Goal: Answer question/provide support

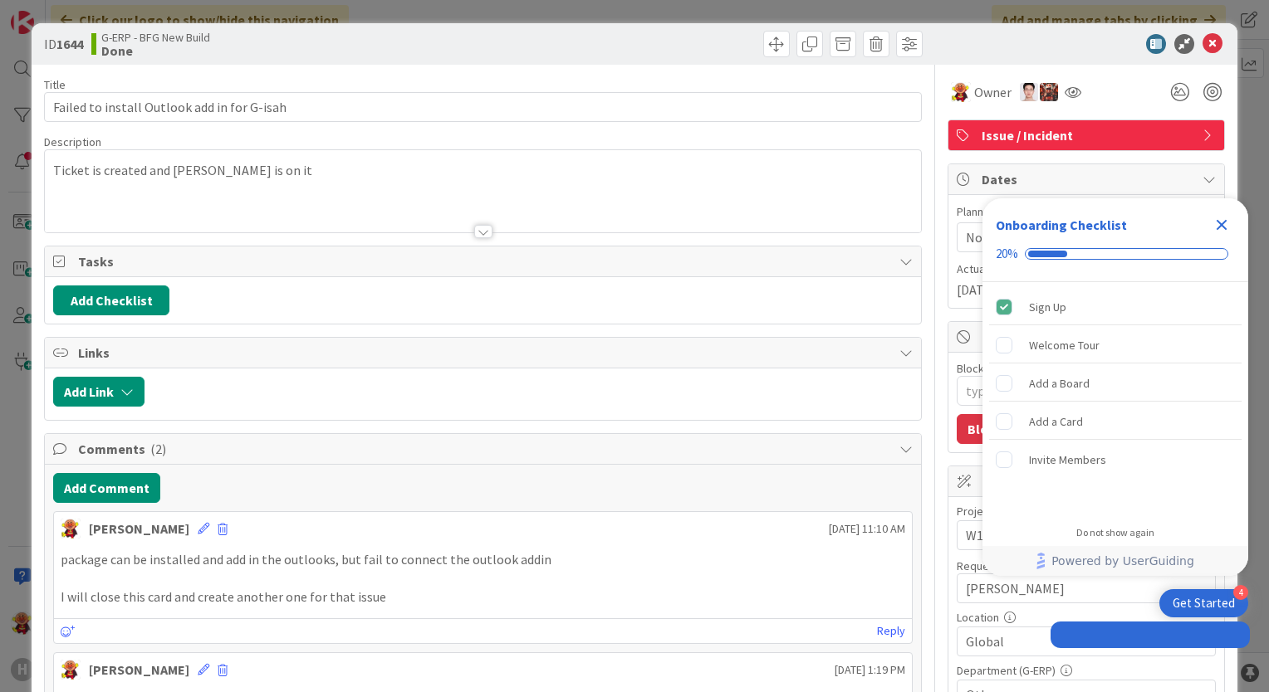
type textarea "x"
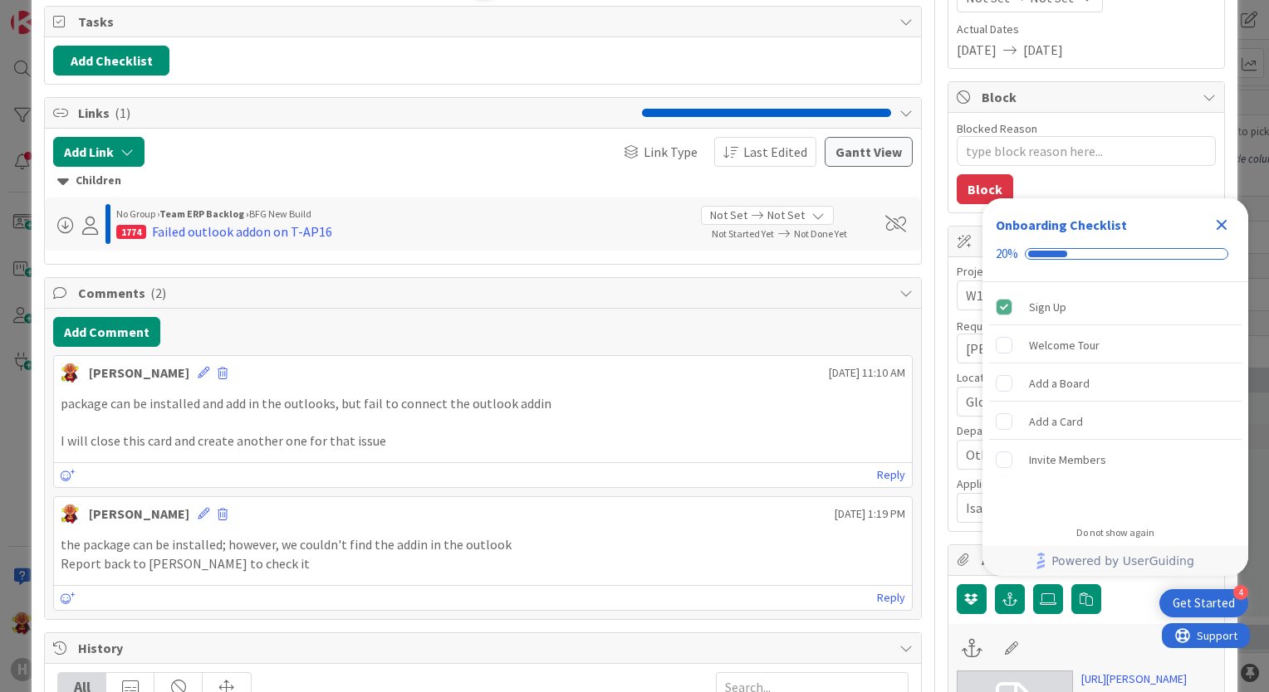
type textarea "x"
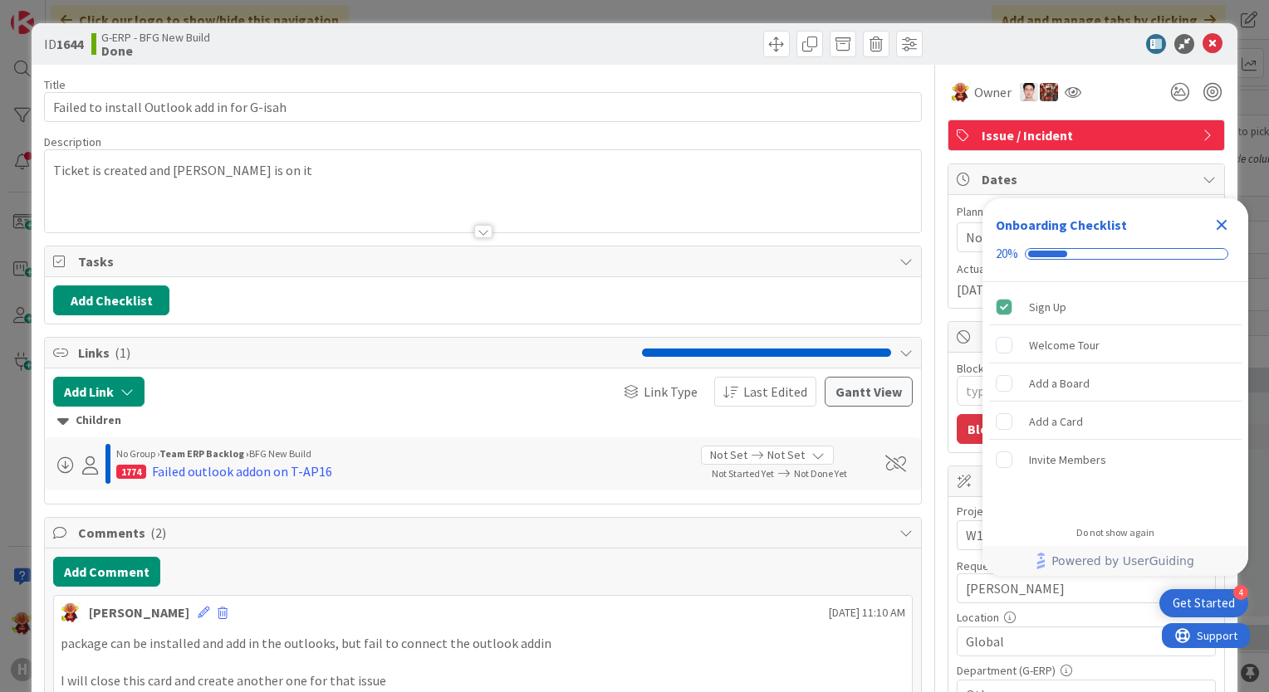
click at [474, 232] on div at bounding box center [483, 231] width 18 height 13
